Goal: Information Seeking & Learning: Learn about a topic

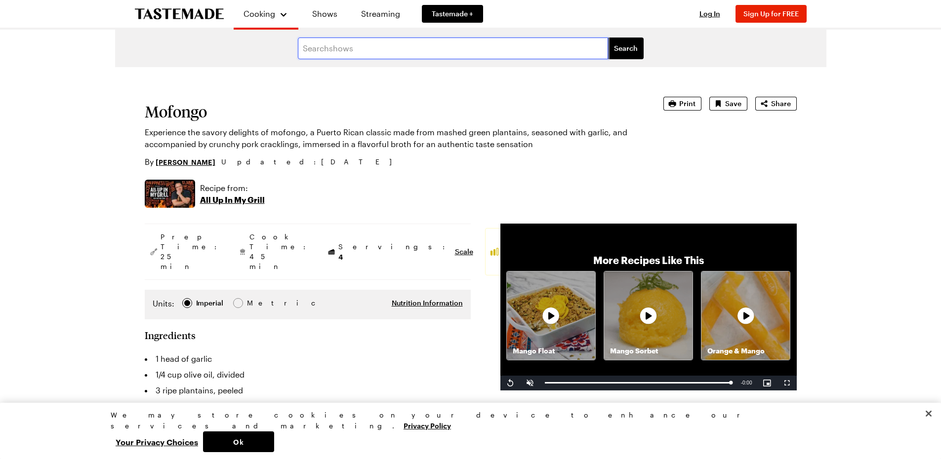
drag, startPoint x: 304, startPoint y: 50, endPoint x: 351, endPoint y: 38, distance: 48.9
click at [353, 36] on form "Search shows Search" at bounding box center [470, 49] width 711 height 38
type input "rice and pigeon peas recipe"
click at [608, 38] on button "Search" at bounding box center [626, 49] width 36 height 22
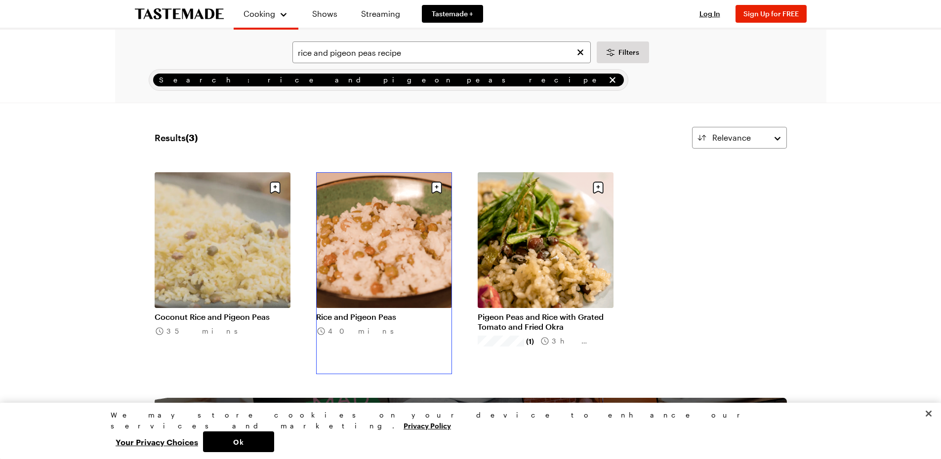
click at [403, 312] on link "Rice and Pigeon Peas" at bounding box center [384, 317] width 136 height 10
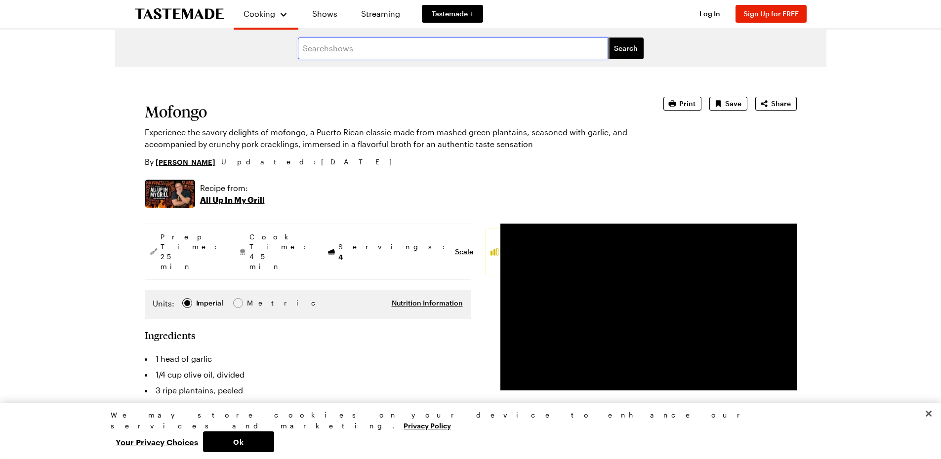
click at [321, 48] on input "text" at bounding box center [453, 49] width 310 height 22
click at [316, 50] on input "text" at bounding box center [453, 49] width 310 height 22
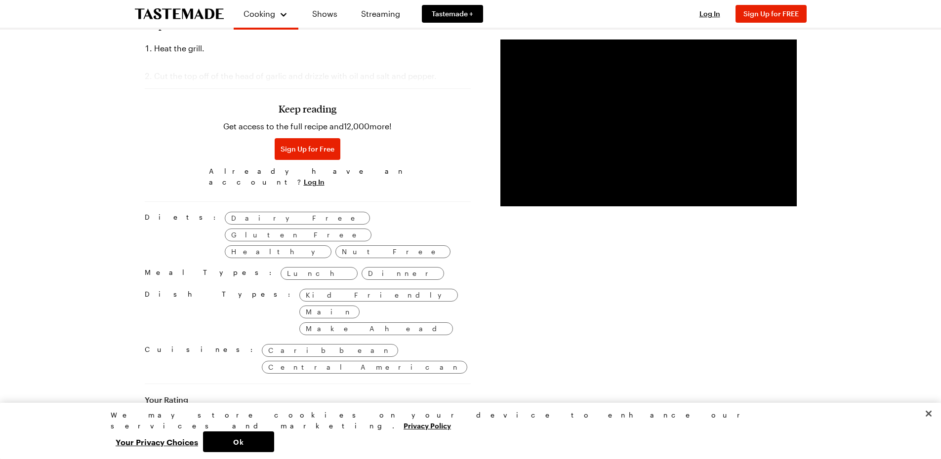
scroll to position [543, 0]
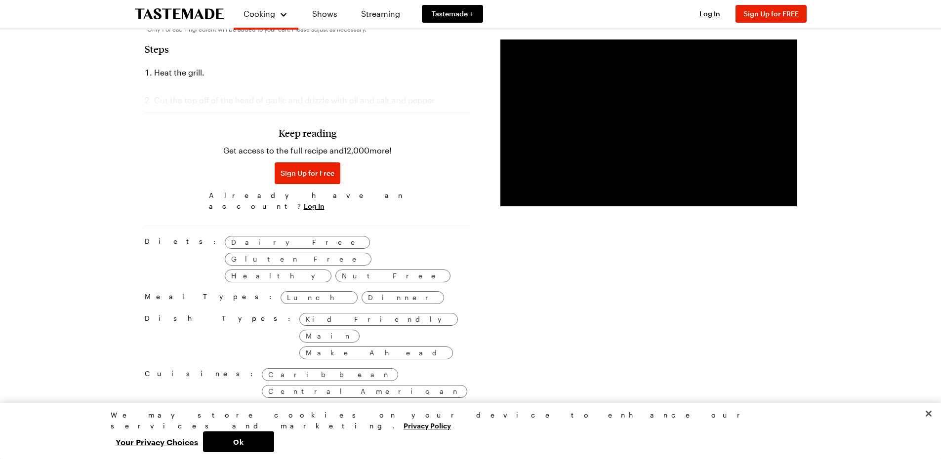
type input "[PERSON_NAME] [PERSON_NAME] and pigeon peas recipe"
click at [315, 127] on h3 "Keep reading" at bounding box center [308, 133] width 58 height 12
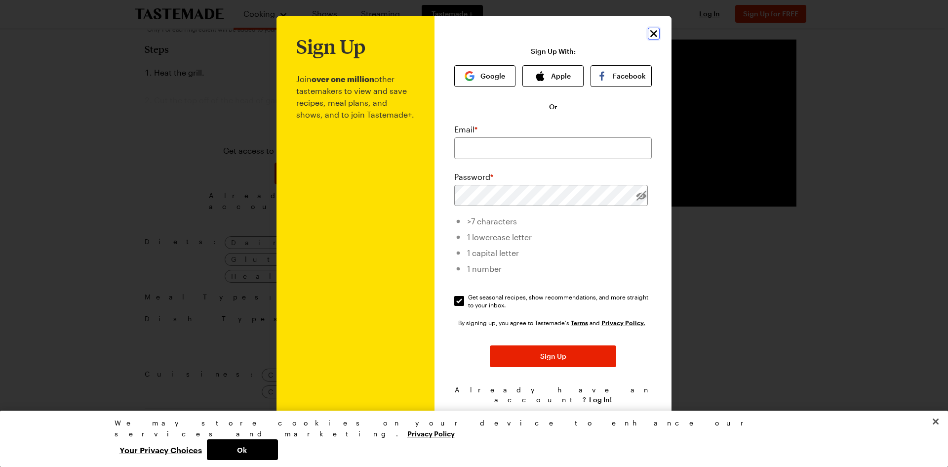
click at [654, 34] on icon "Close" at bounding box center [654, 34] width 12 height 12
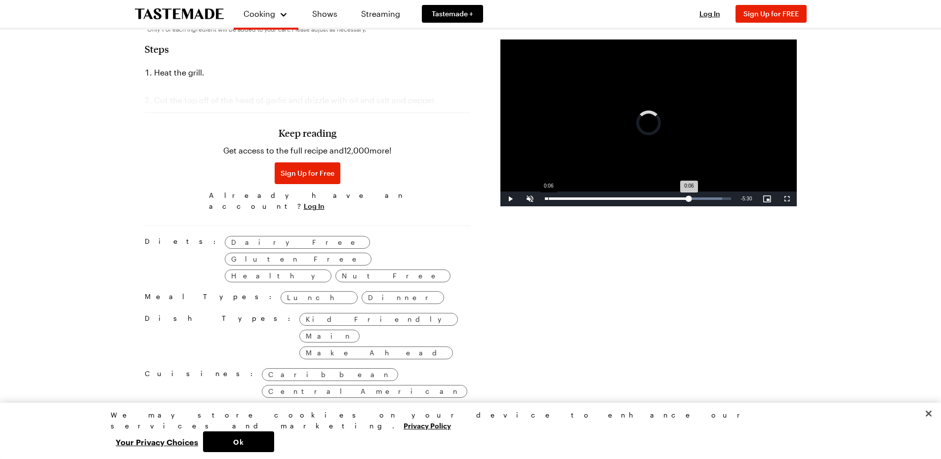
click at [548, 197] on div "Loaded : 95.28% 0:06 0:06" at bounding box center [638, 199] width 196 height 15
click at [675, 102] on video "Video Player" at bounding box center [648, 123] width 296 height 167
click at [510, 199] on span "Video Player" at bounding box center [510, 199] width 20 height 0
click at [530, 199] on span "Video Player" at bounding box center [530, 199] width 20 height 0
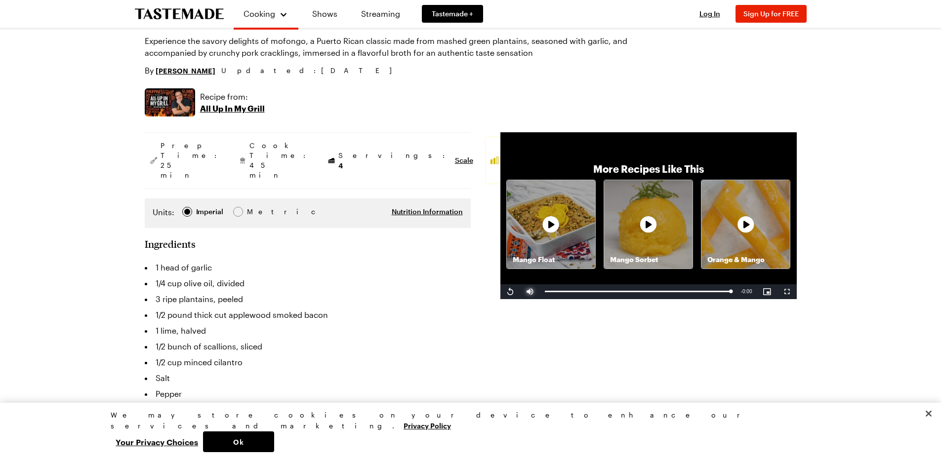
scroll to position [0, 0]
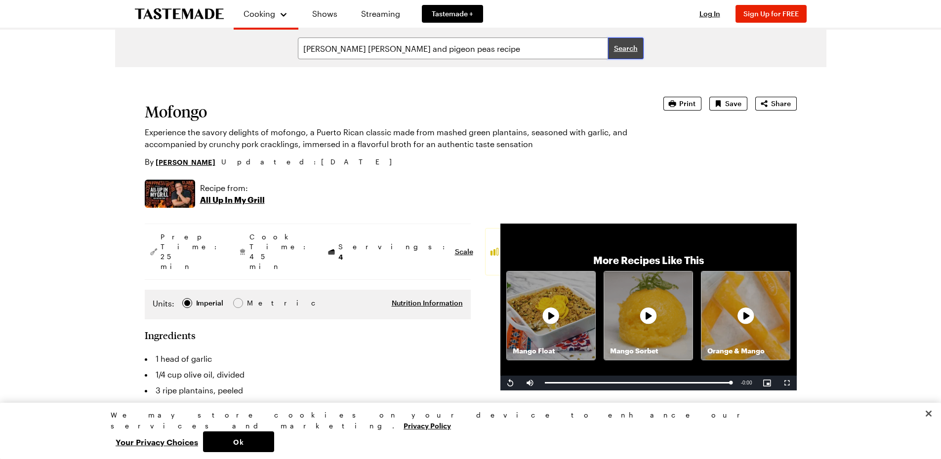
click at [626, 45] on span "Search" at bounding box center [626, 48] width 24 height 10
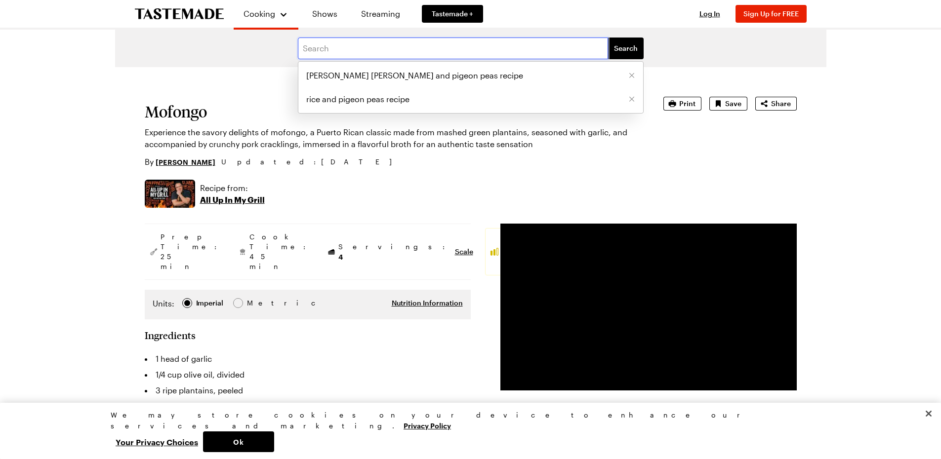
click at [342, 49] on input "text" at bounding box center [453, 49] width 310 height 22
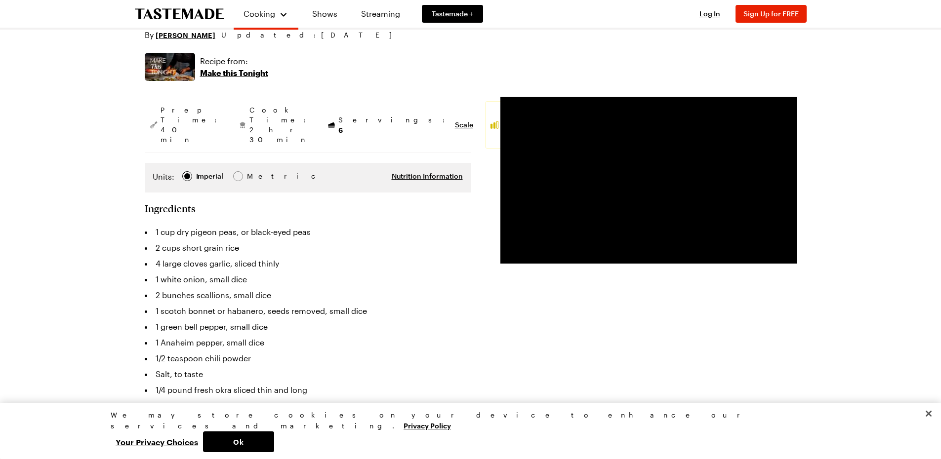
scroll to position [148, 0]
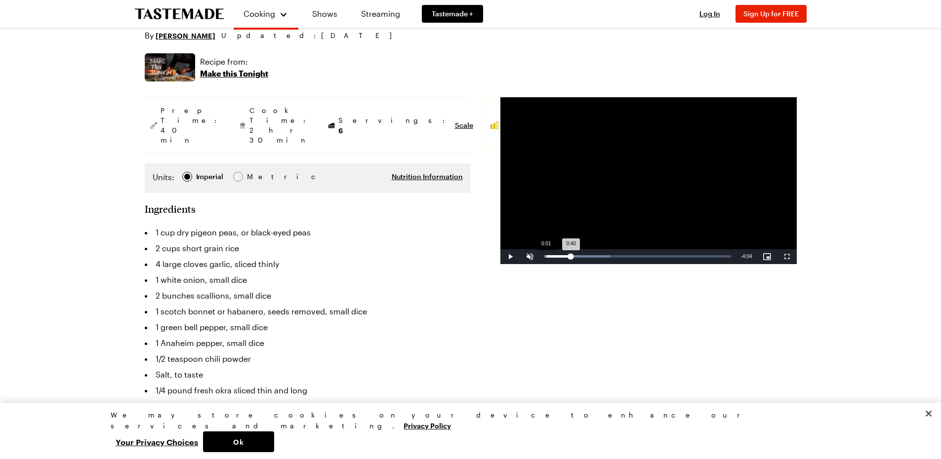
click at [545, 258] on div "Loaded : 35.26% 0:01 0:40" at bounding box center [638, 256] width 196 height 15
click at [531, 257] on span "Video Player" at bounding box center [530, 257] width 20 height 0
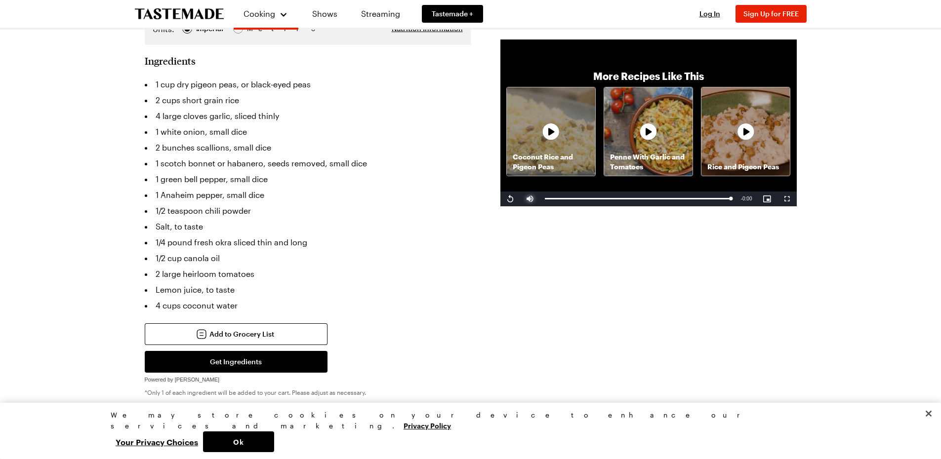
scroll to position [0, 0]
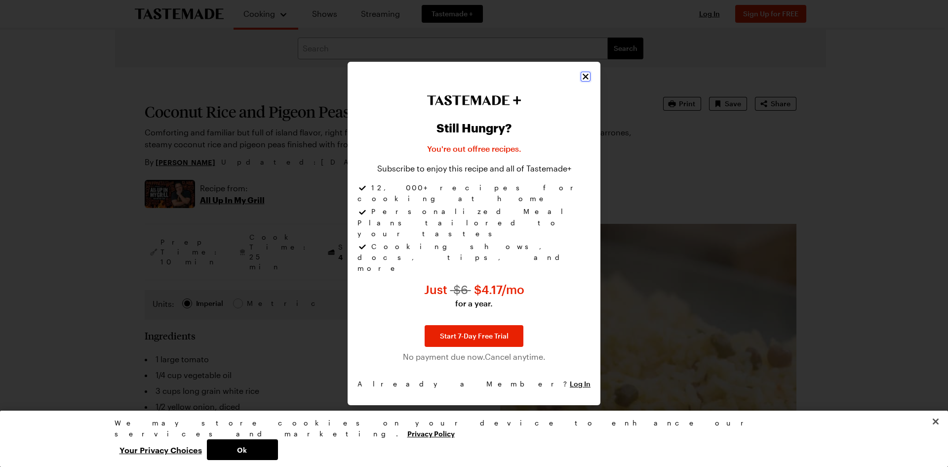
click at [584, 80] on icon "Close" at bounding box center [586, 77] width 6 height 6
click at [585, 81] on icon "Close" at bounding box center [586, 77] width 10 height 10
click at [589, 81] on icon "Close" at bounding box center [586, 77] width 10 height 10
click at [585, 81] on icon "Close" at bounding box center [586, 77] width 10 height 10
click at [586, 81] on icon "Close" at bounding box center [586, 77] width 10 height 10
